Goal: Check status: Check status

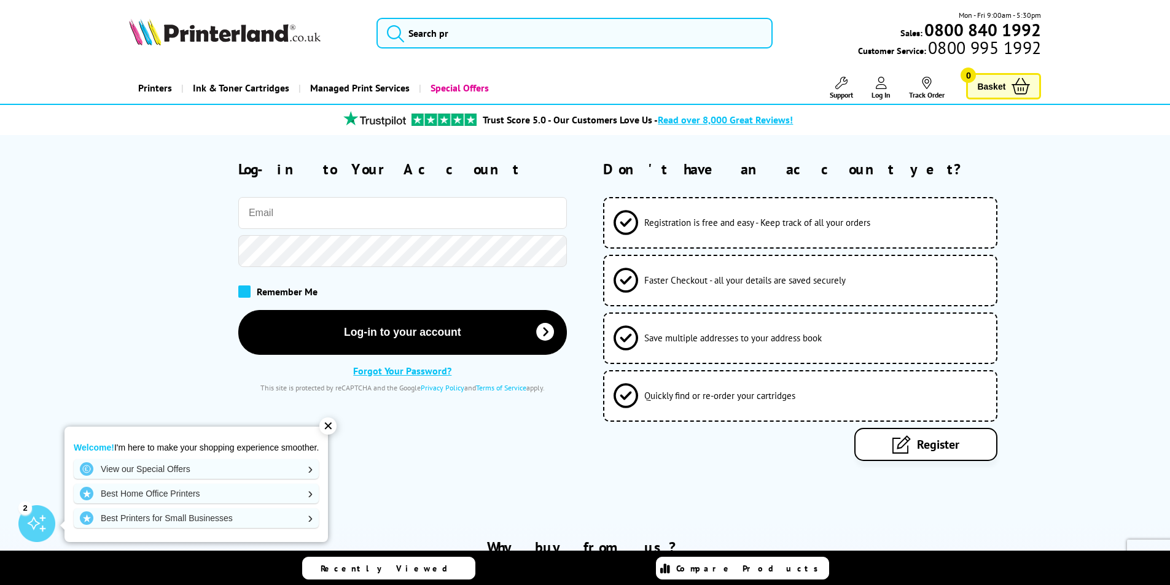
type input "CameoPam@aol.com"
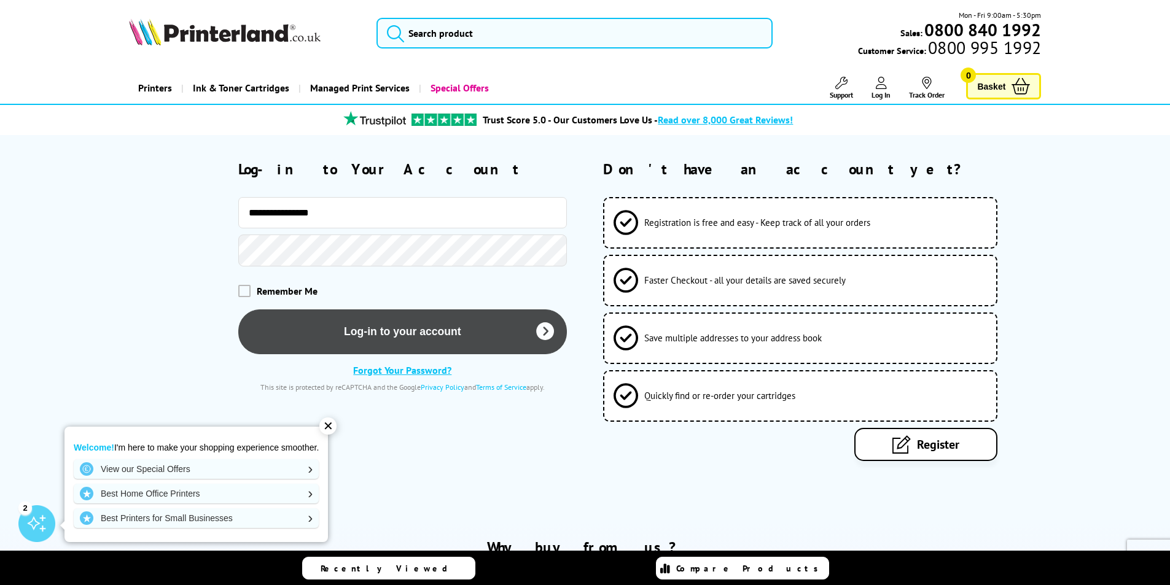
drag, startPoint x: 241, startPoint y: 290, endPoint x: 255, endPoint y: 320, distance: 33.0
click at [241, 292] on span at bounding box center [244, 291] width 12 height 12
click at [241, 287] on input "checkbox" at bounding box center [241, 287] width 0 height 0
click at [369, 330] on button "Log-in to your account" at bounding box center [402, 332] width 329 height 45
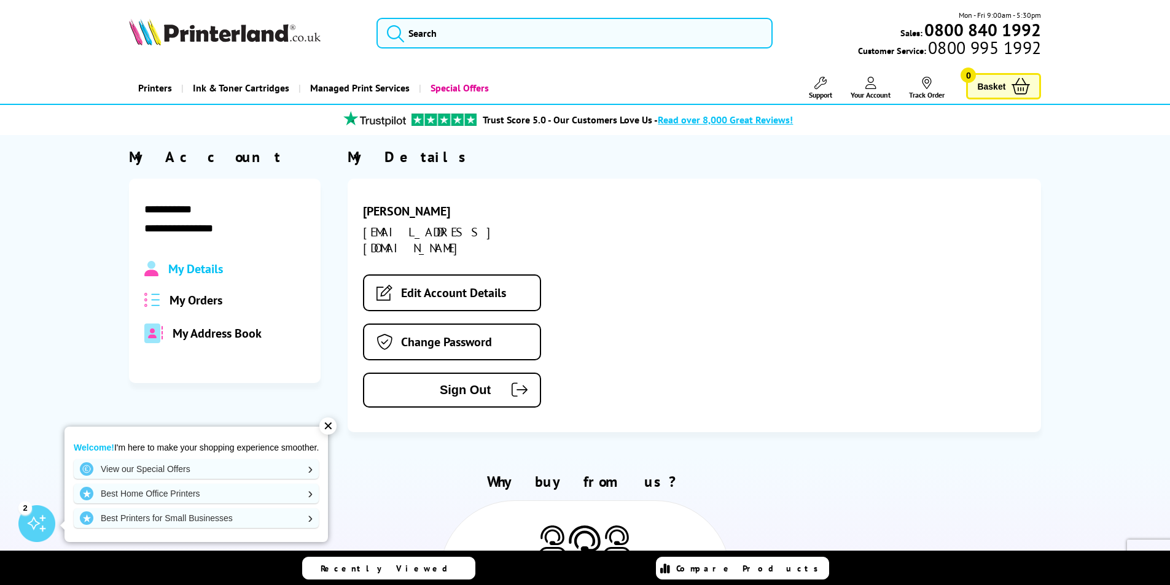
click at [183, 300] on span "My Orders" at bounding box center [196, 300] width 53 height 16
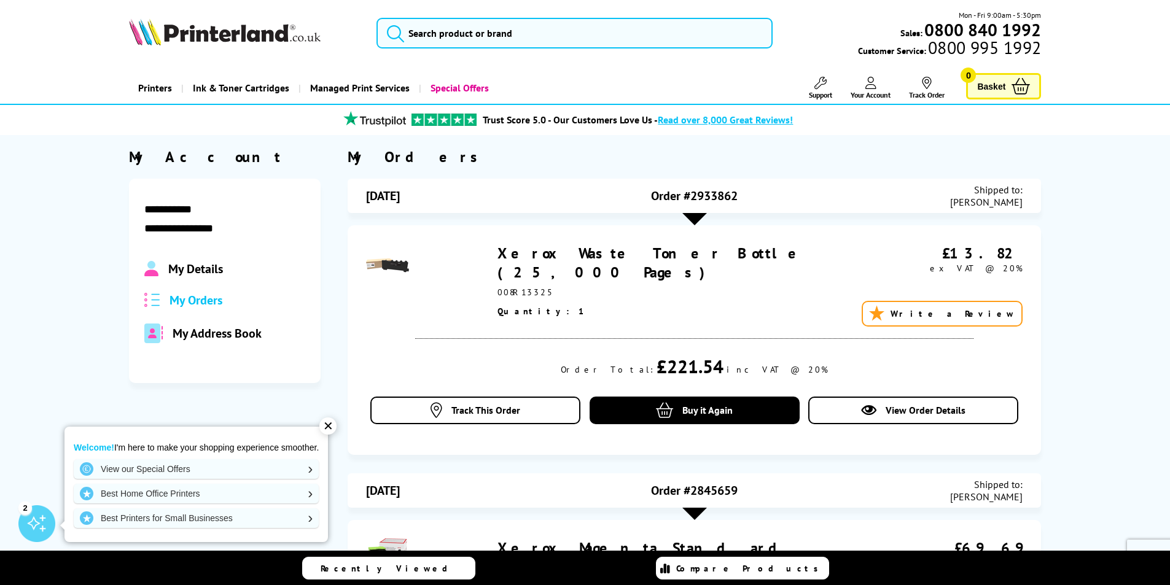
click at [694, 216] on div at bounding box center [694, 219] width 25 height 12
click at [896, 408] on span "View Order Details" at bounding box center [926, 410] width 80 height 12
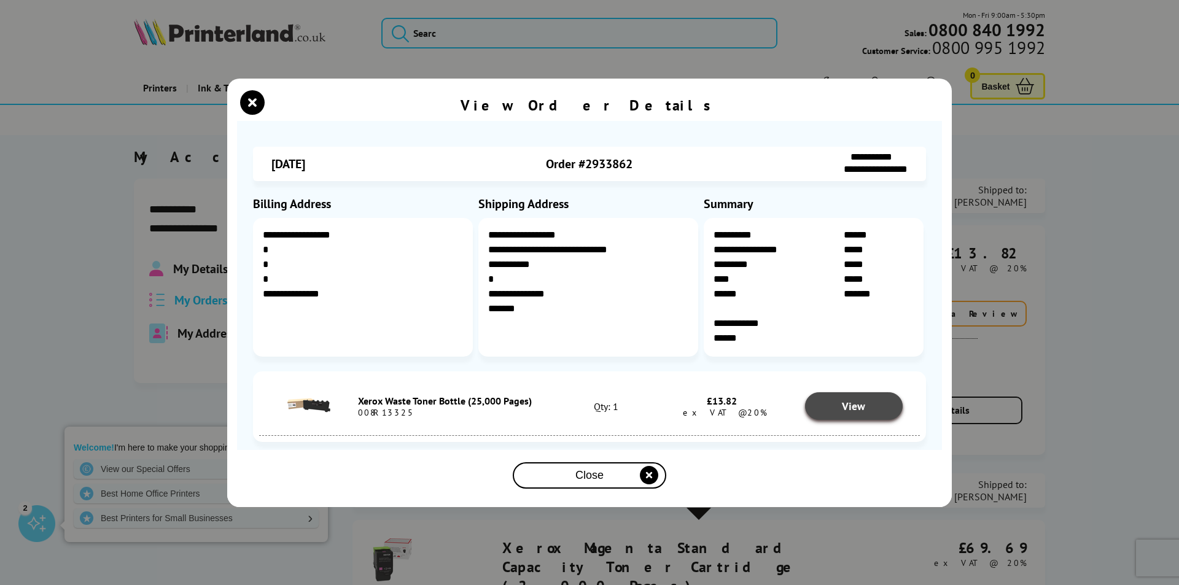
click at [854, 409] on span "View" at bounding box center [853, 406] width 23 height 14
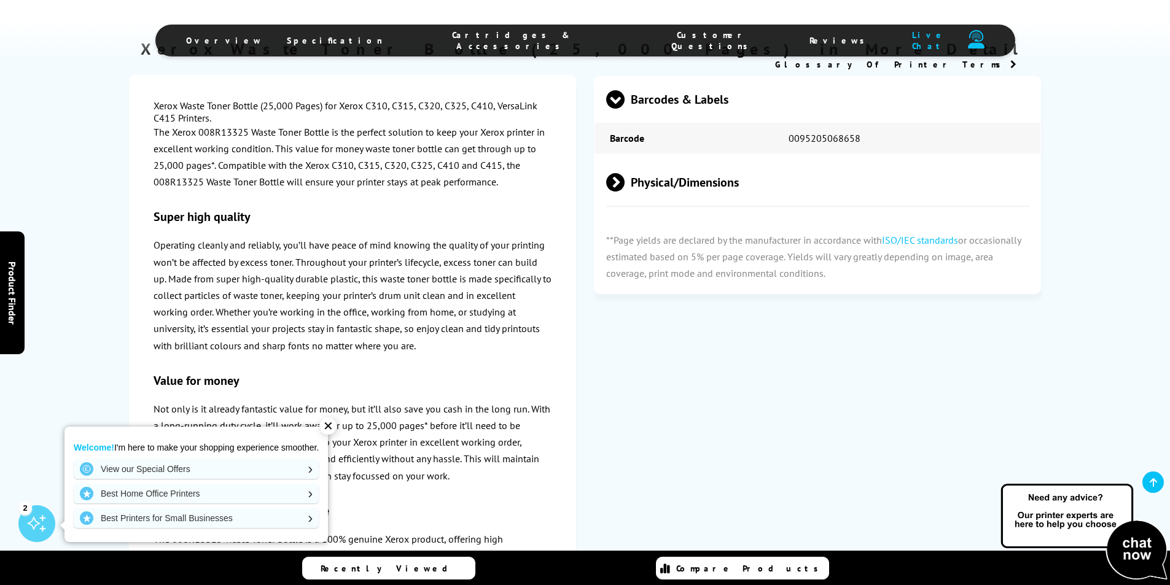
scroll to position [851, 0]
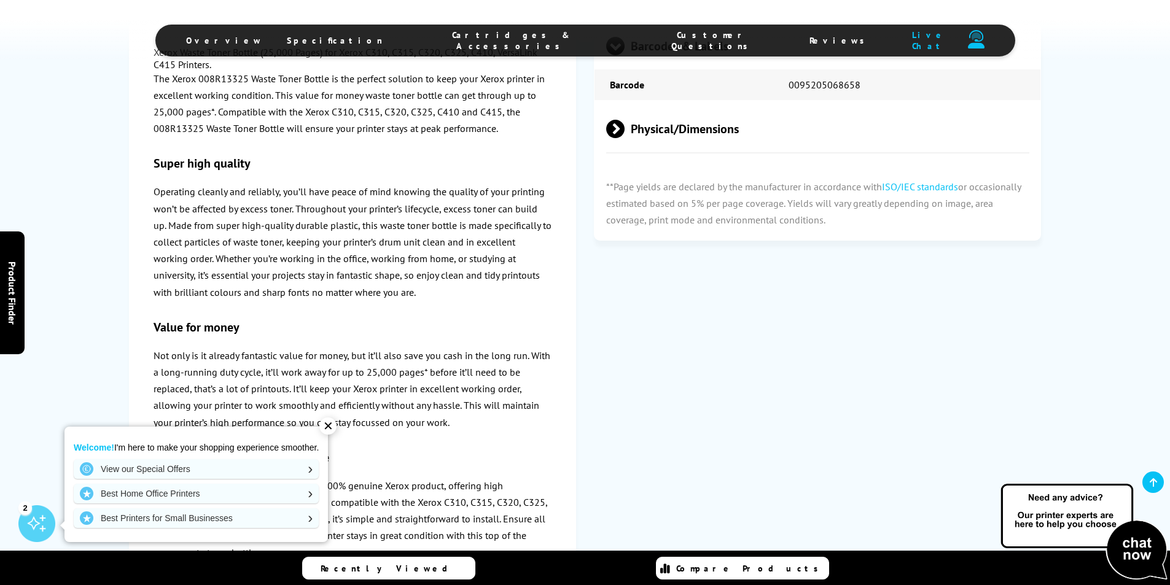
drag, startPoint x: 329, startPoint y: 424, endPoint x: 365, endPoint y: 411, distance: 38.7
click at [330, 424] on div "✕" at bounding box center [327, 426] width 17 height 17
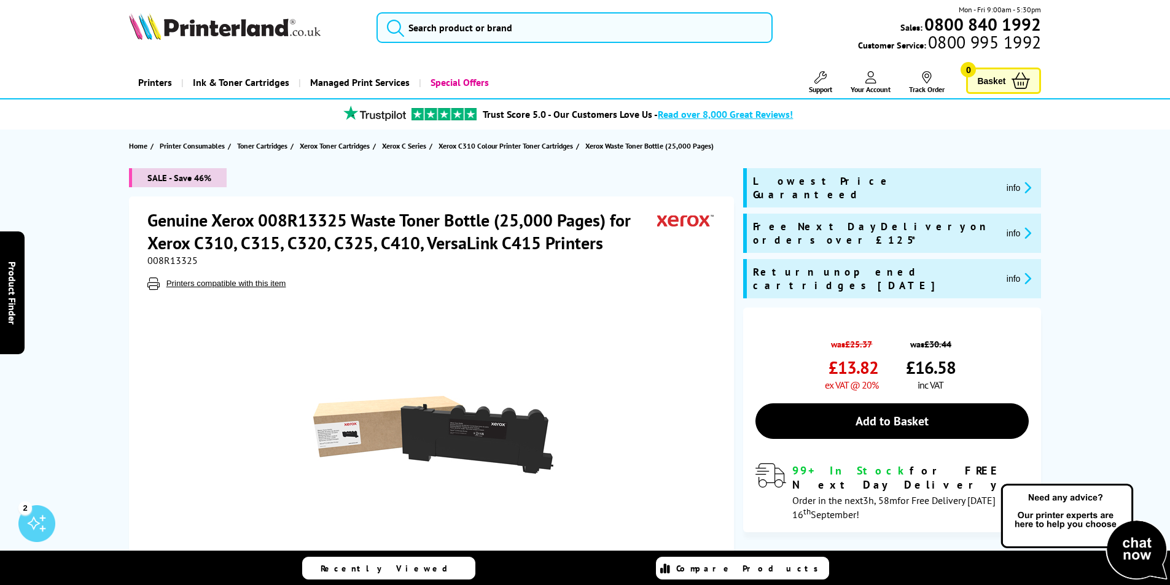
scroll to position [0, 0]
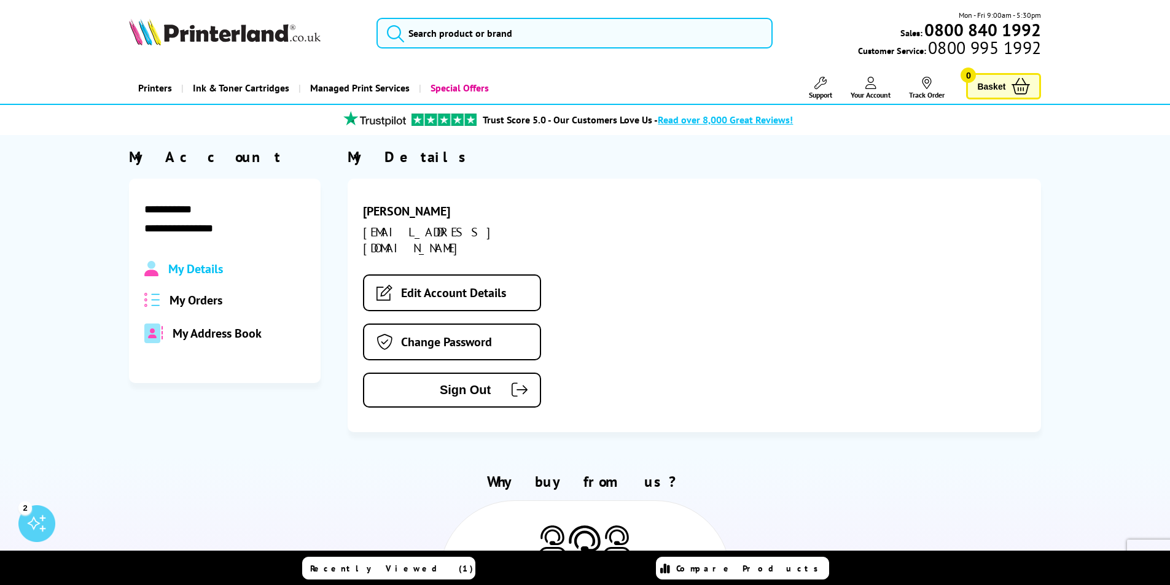
click at [191, 299] on span "My Orders" at bounding box center [196, 300] width 53 height 16
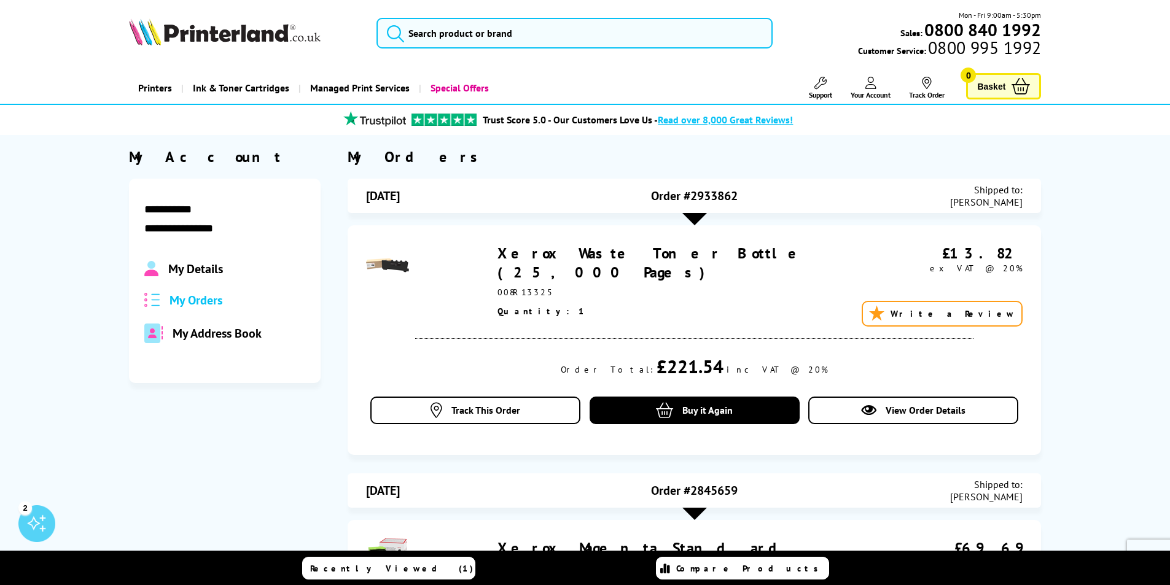
click at [696, 216] on div at bounding box center [694, 219] width 25 height 12
click at [697, 216] on div at bounding box center [694, 219] width 25 height 12
click at [897, 409] on span "View Order Details" at bounding box center [926, 410] width 80 height 12
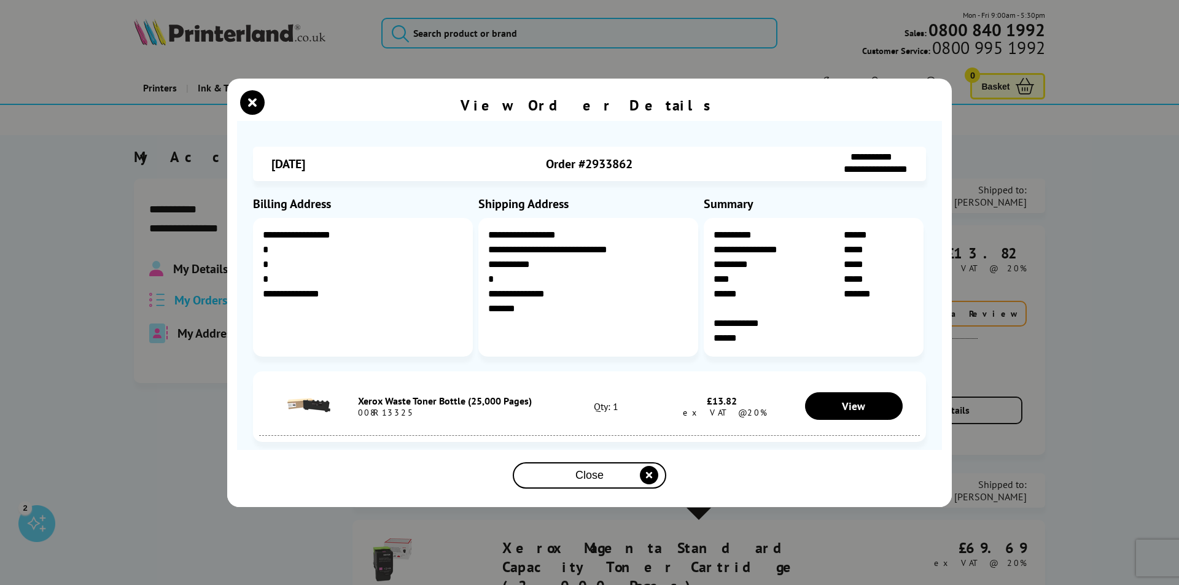
click at [649, 475] on icon "close modal" at bounding box center [649, 475] width 18 height 18
